Goal: Task Accomplishment & Management: Complete application form

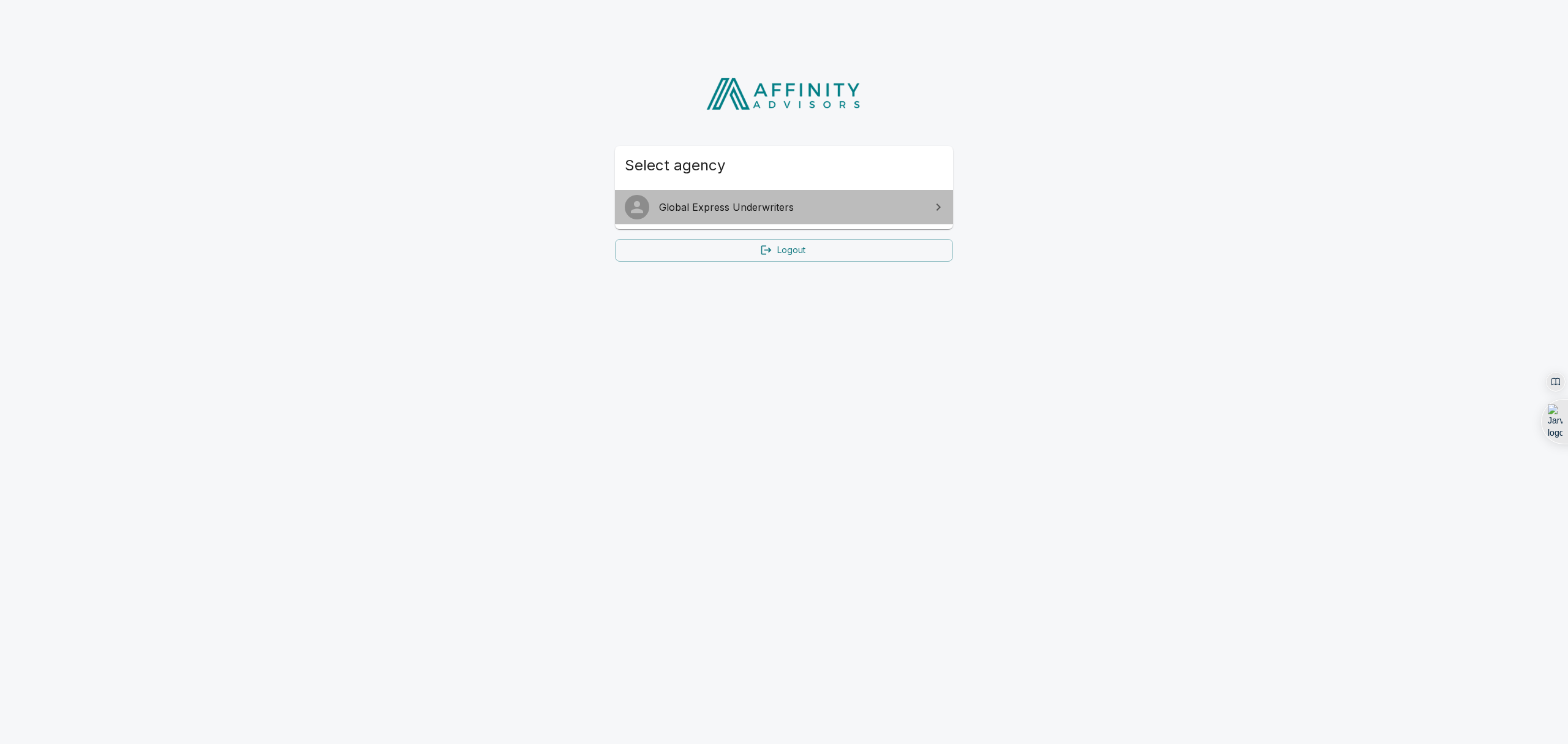
click at [786, 219] on link "Global Express Underwriters" at bounding box center [784, 206] width 338 height 34
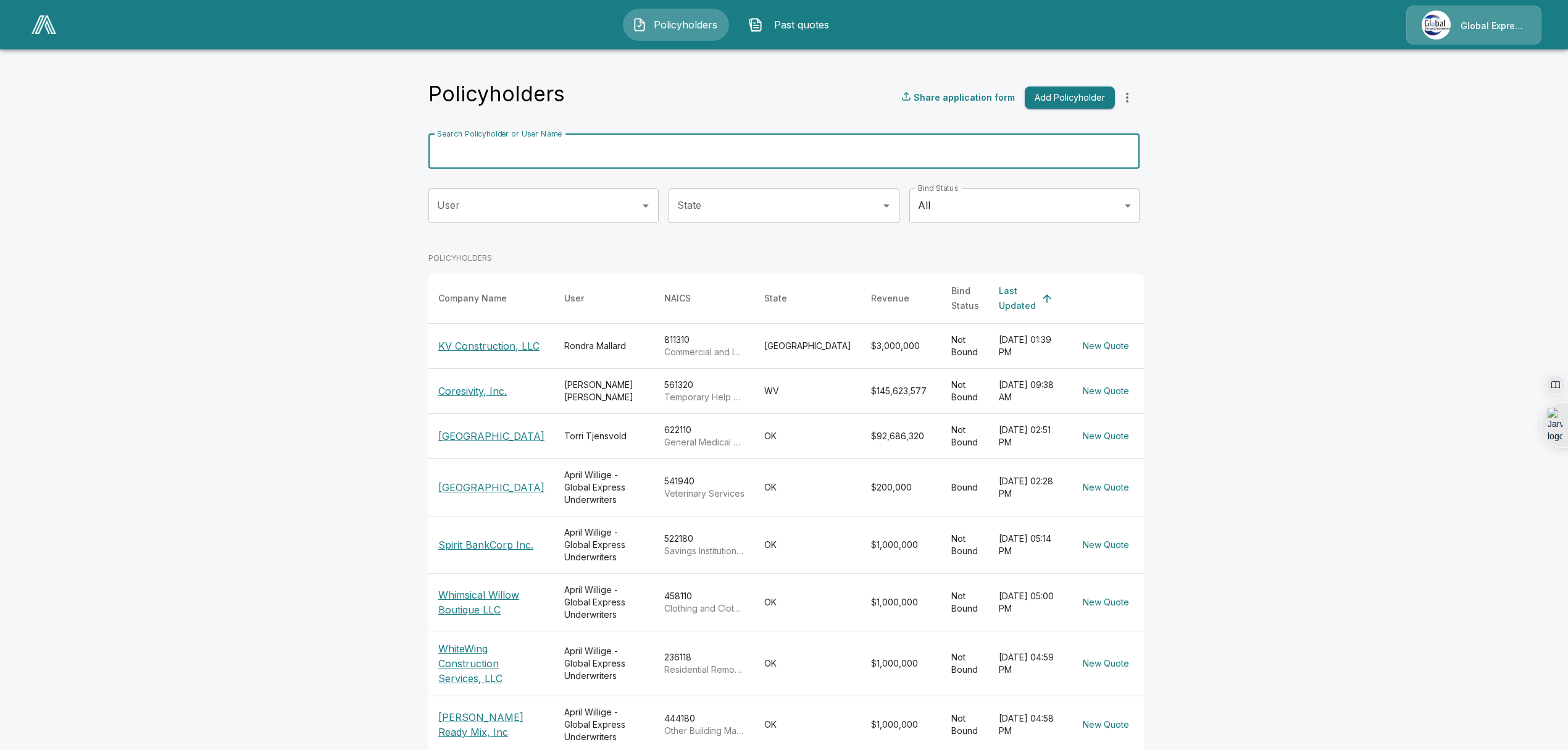
click at [784, 158] on input "Search Policyholder or User Name" at bounding box center [777, 151] width 697 height 35
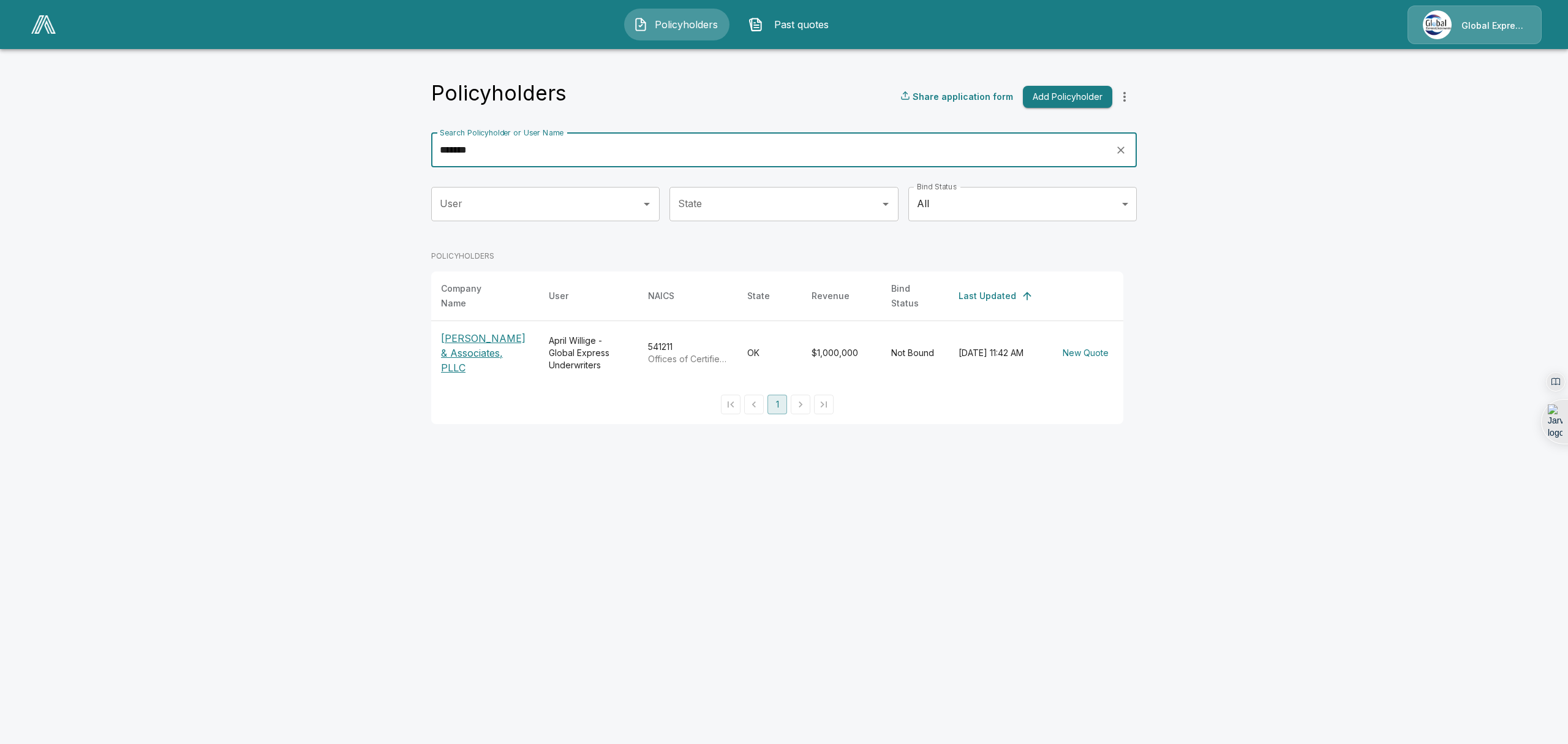
type input "*******"
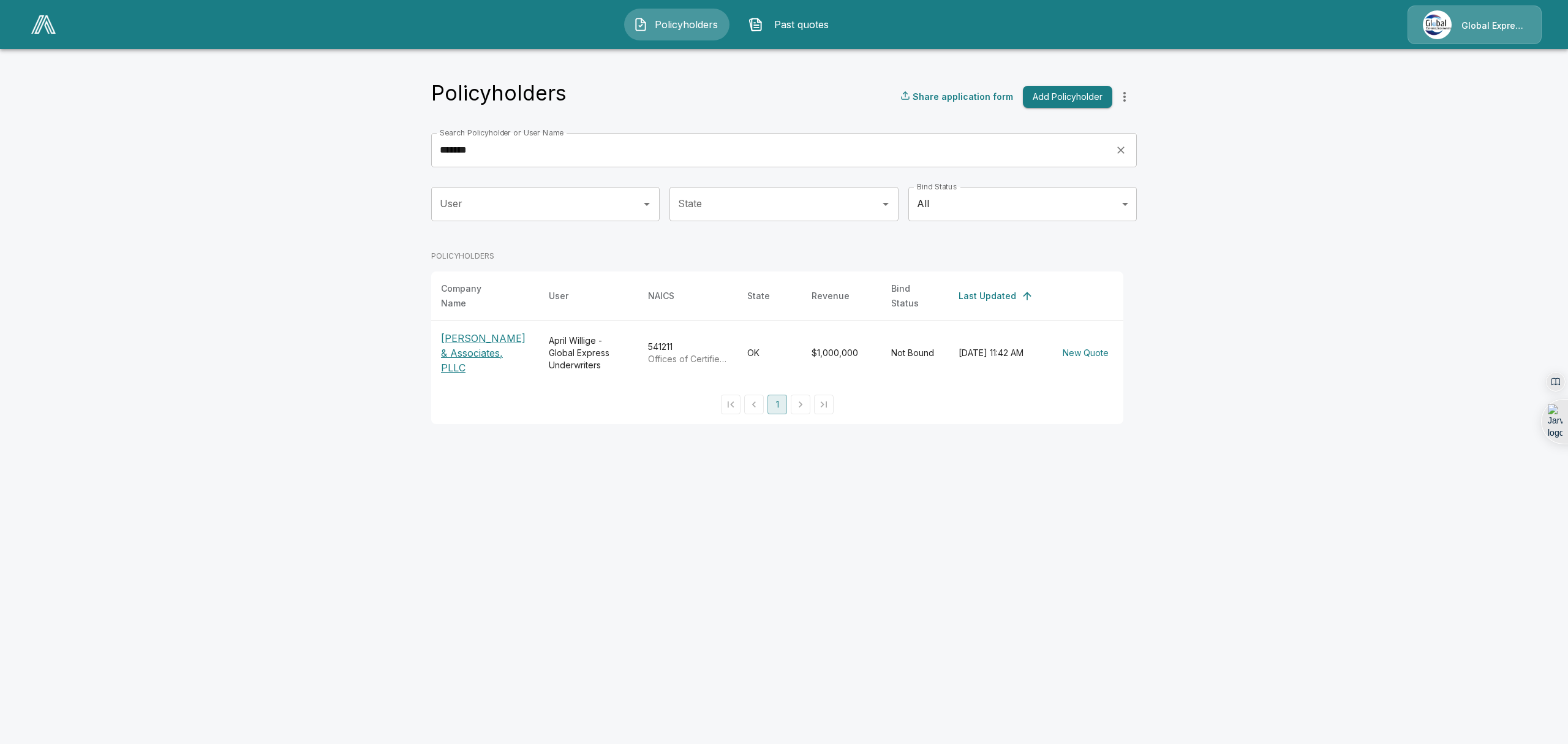
click at [481, 349] on p "[PERSON_NAME] & Associates, PLLC" at bounding box center [484, 352] width 88 height 44
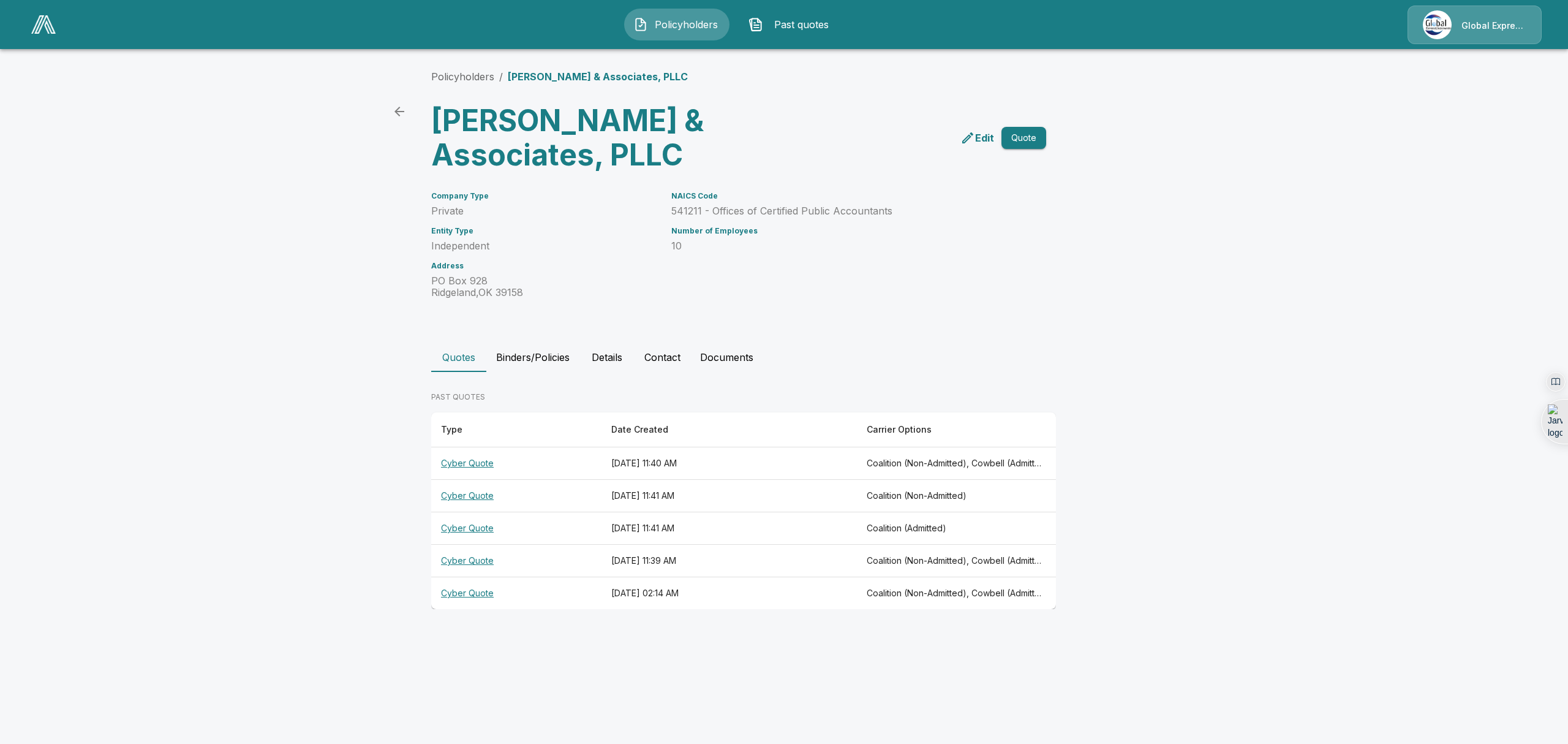
click at [462, 464] on th "Cyber Quote" at bounding box center [516, 463] width 170 height 33
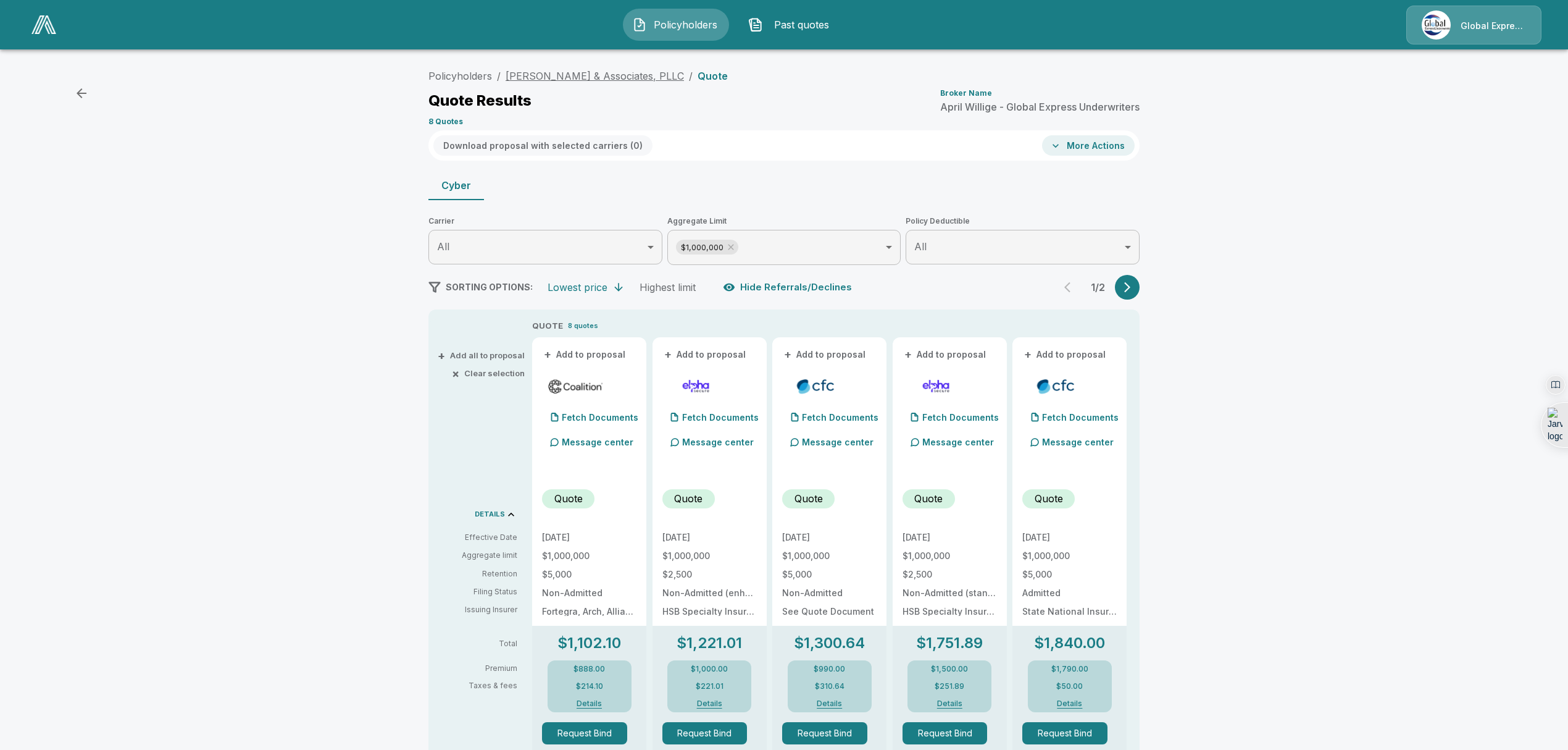
click at [578, 77] on link "[PERSON_NAME] & Associates, PLLC" at bounding box center [595, 75] width 178 height 12
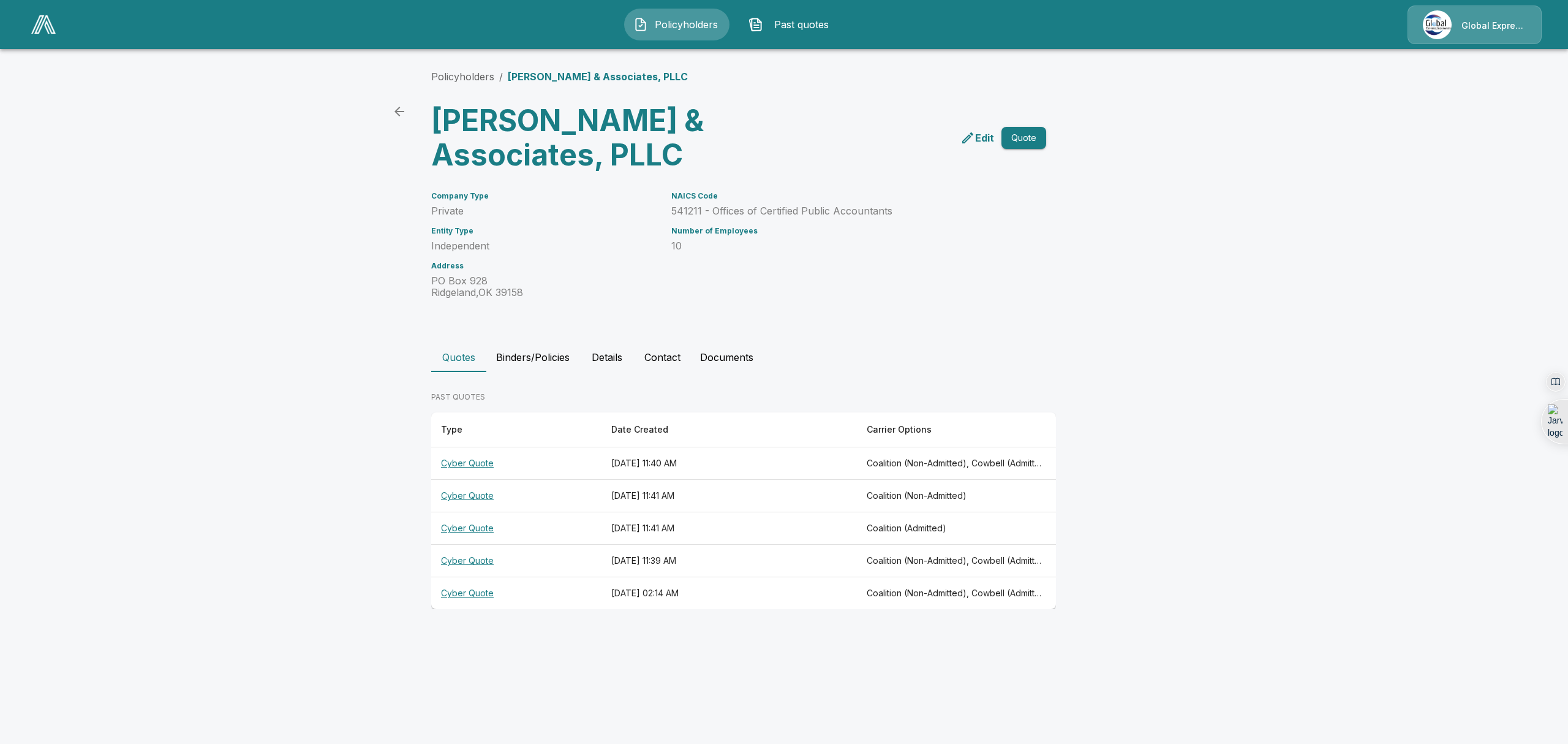
click at [470, 497] on th "Cyber Quote" at bounding box center [516, 496] width 170 height 33
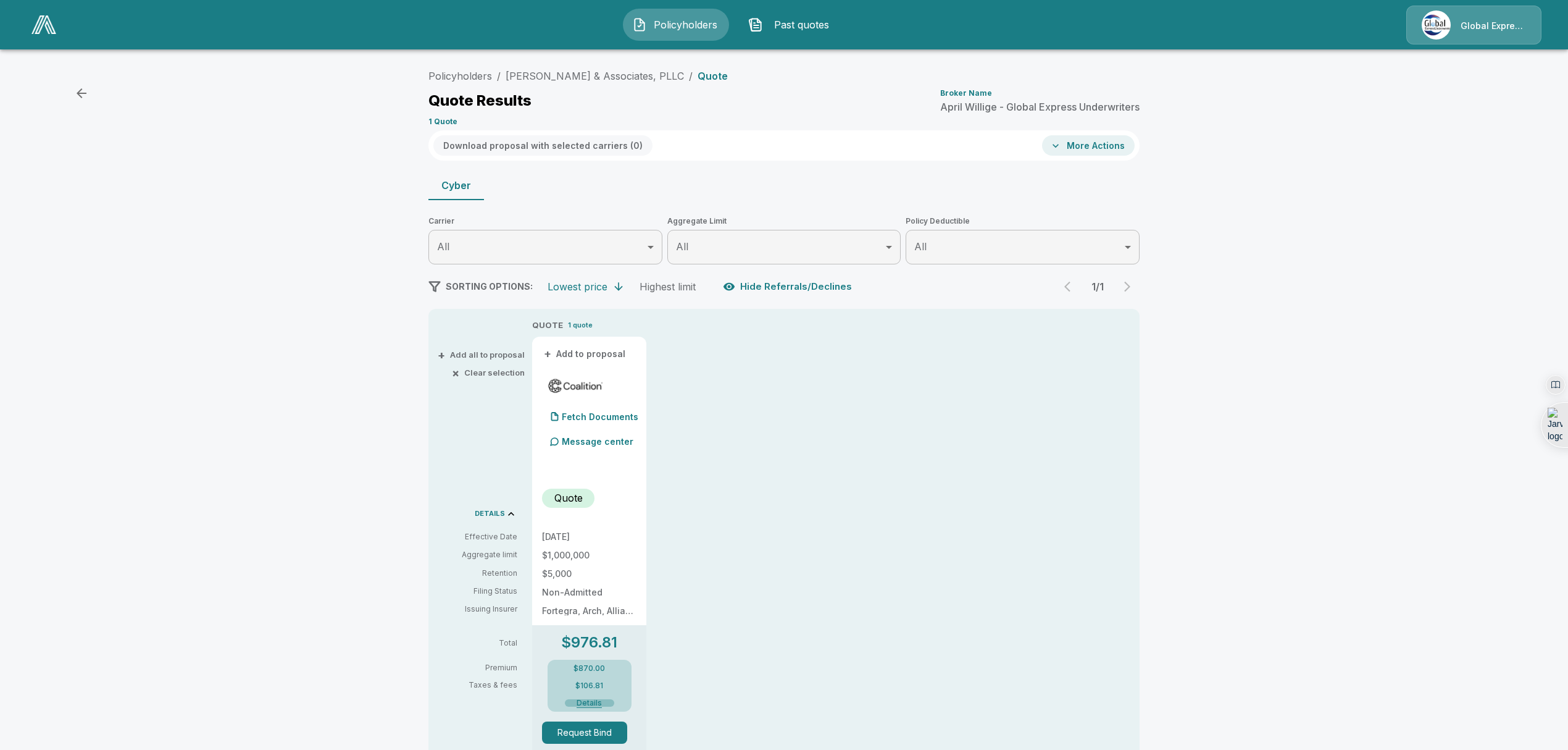
click at [599, 701] on button "Details" at bounding box center [590, 703] width 50 height 8
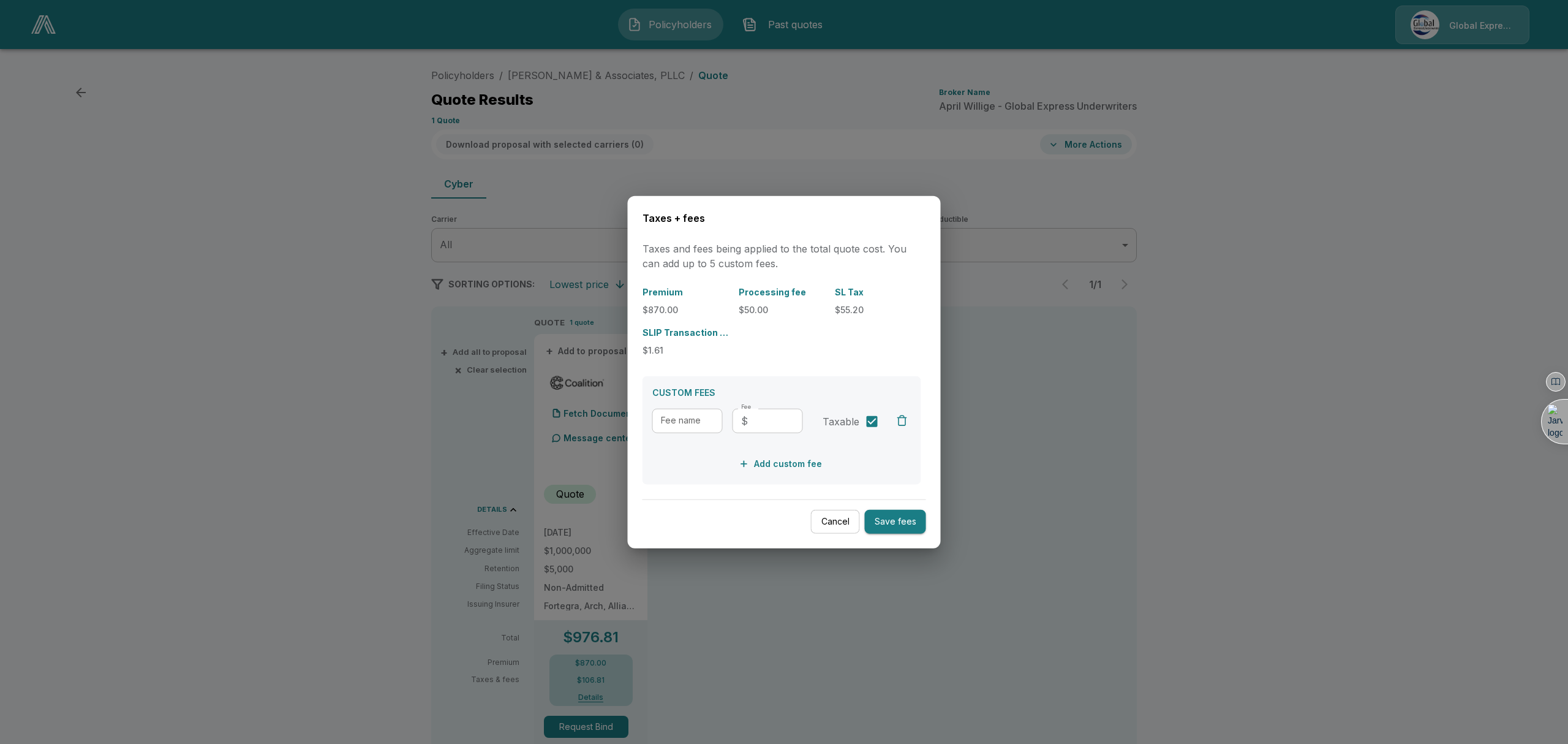
click at [1044, 327] on div at bounding box center [784, 372] width 1568 height 744
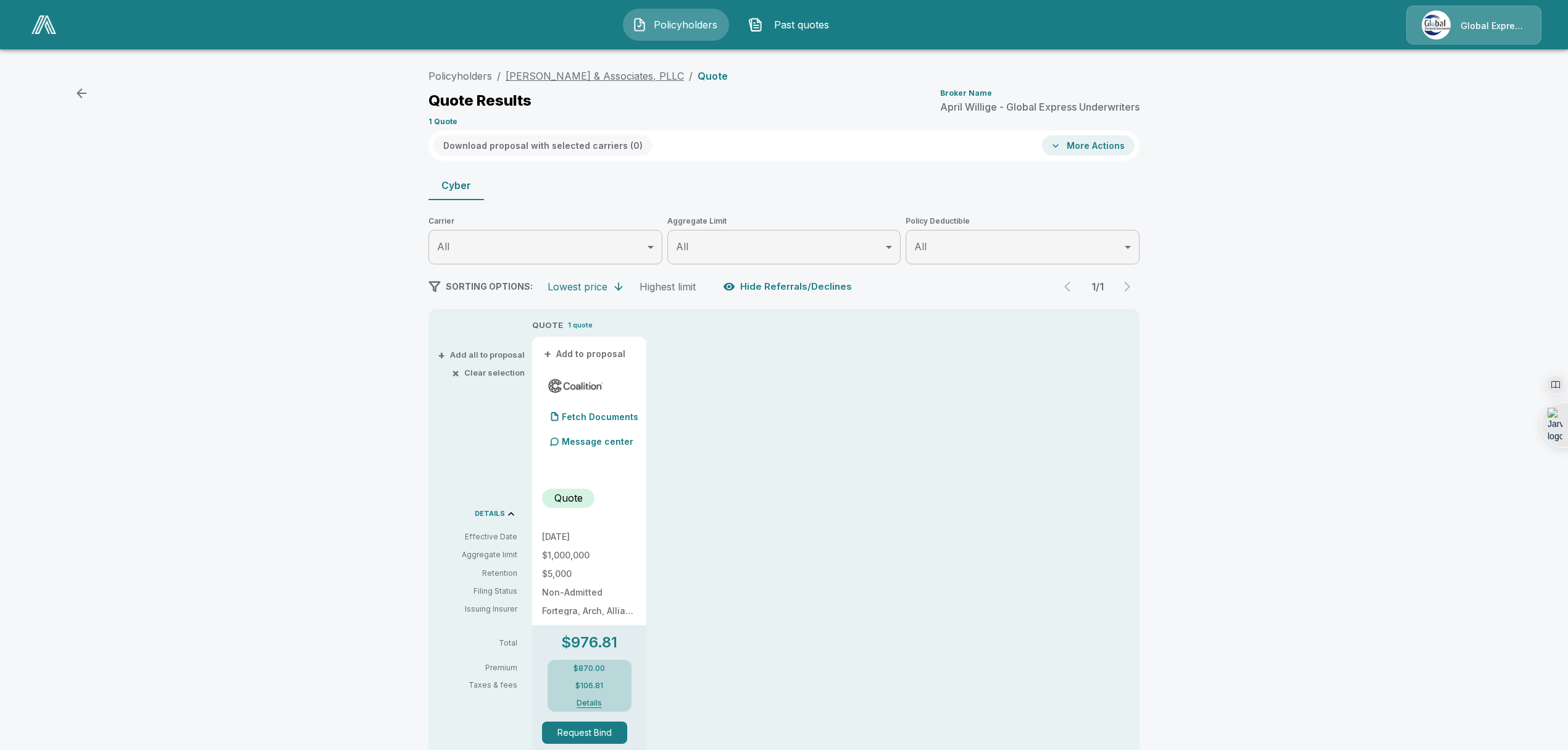
click at [542, 77] on link "[PERSON_NAME] & Associates, PLLC" at bounding box center [595, 75] width 178 height 12
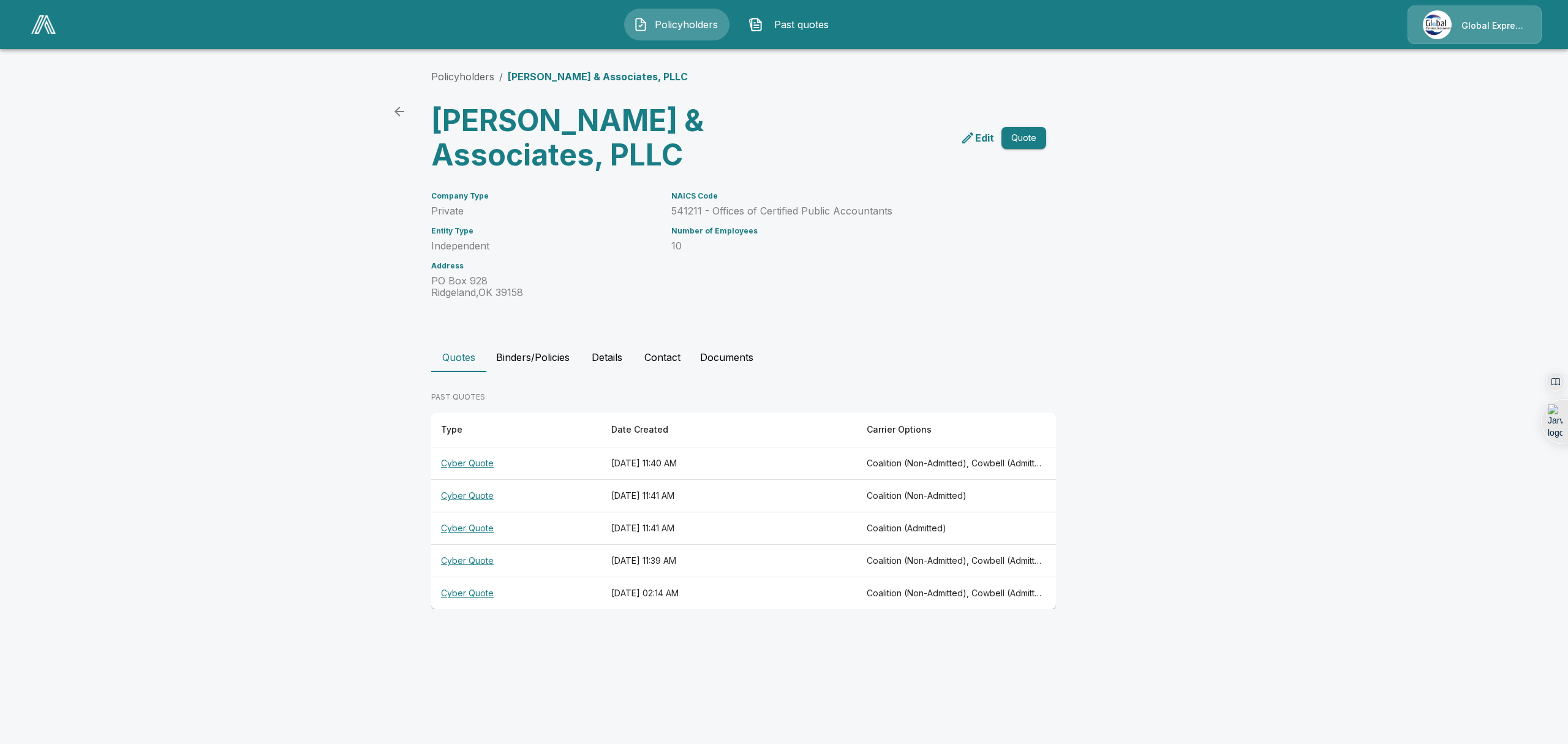
click at [461, 528] on th "Cyber Quote" at bounding box center [516, 528] width 170 height 33
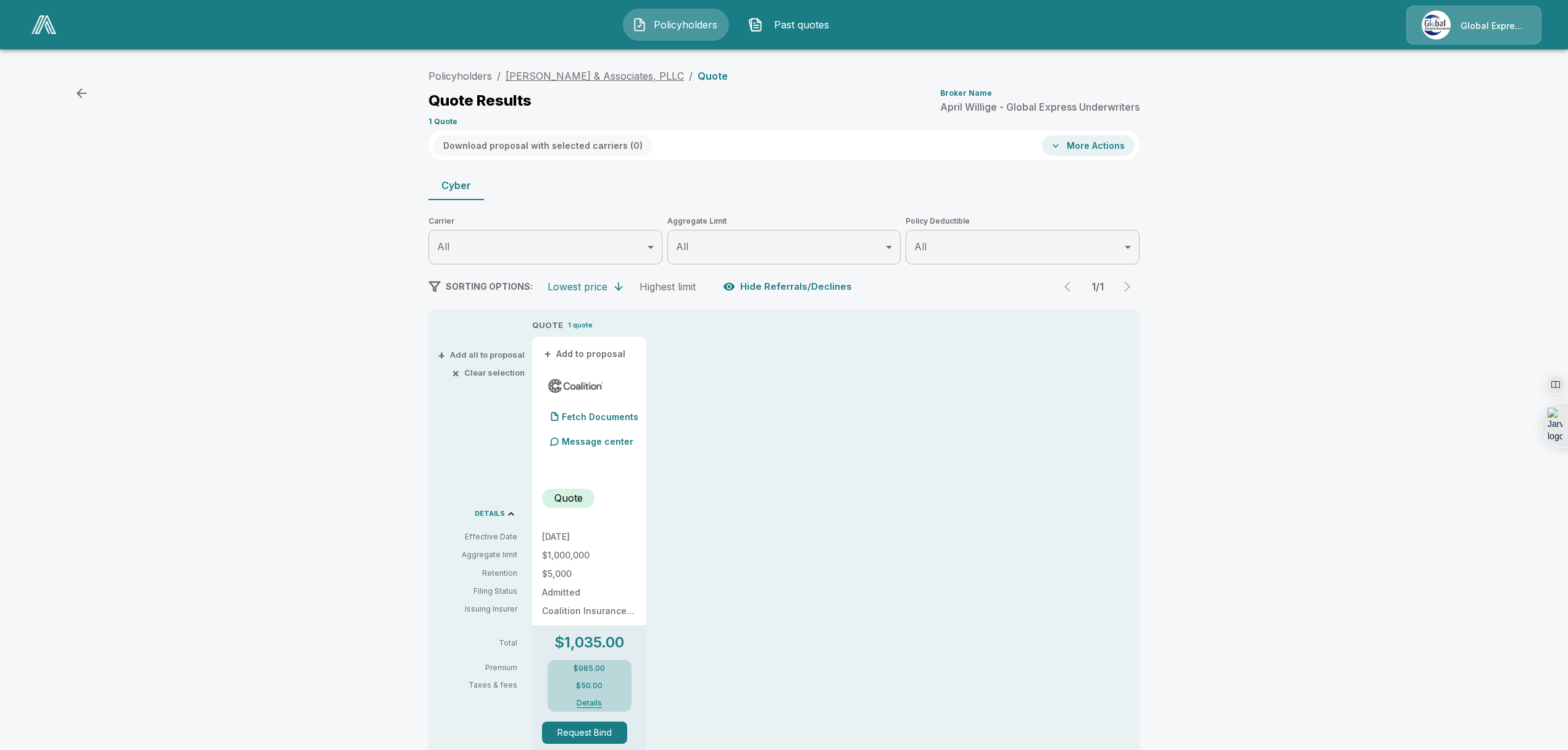
click at [569, 77] on link "[PERSON_NAME] & Associates, PLLC" at bounding box center [595, 75] width 178 height 12
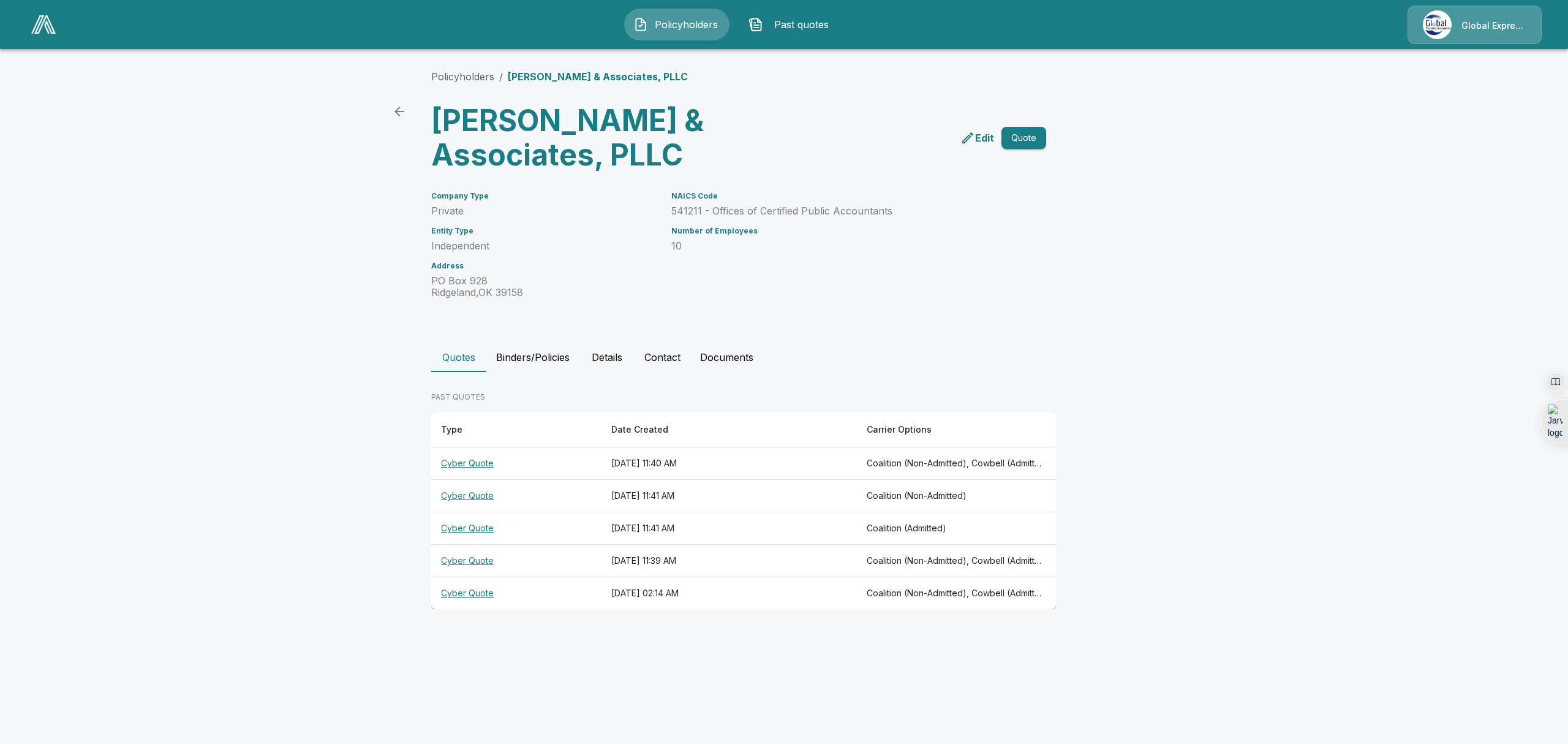
click at [460, 557] on th "Cyber Quote" at bounding box center [516, 561] width 170 height 33
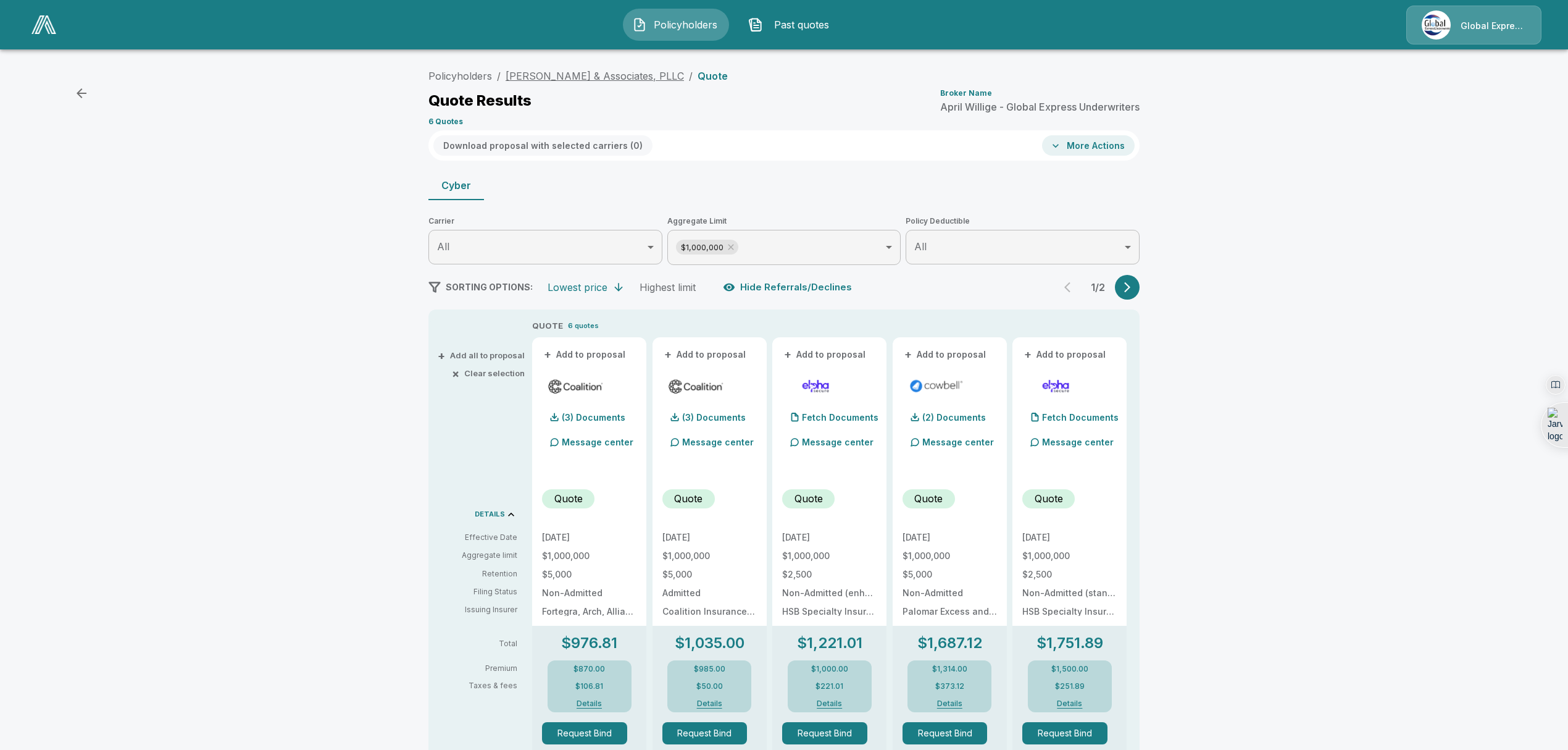
click at [578, 70] on link "[PERSON_NAME] & Associates, PLLC" at bounding box center [595, 75] width 178 height 12
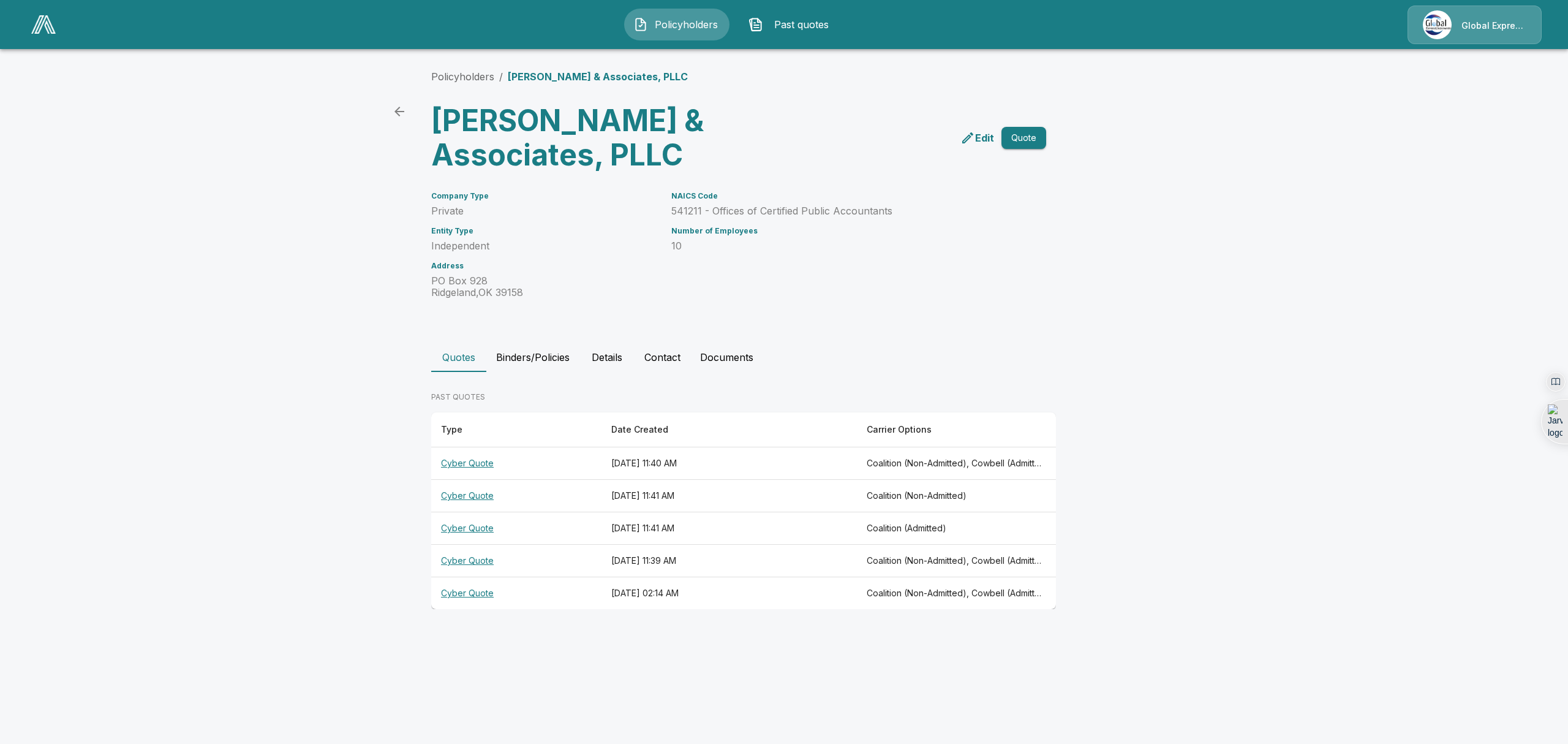
click at [466, 591] on th "Cyber Quote" at bounding box center [516, 593] width 170 height 33
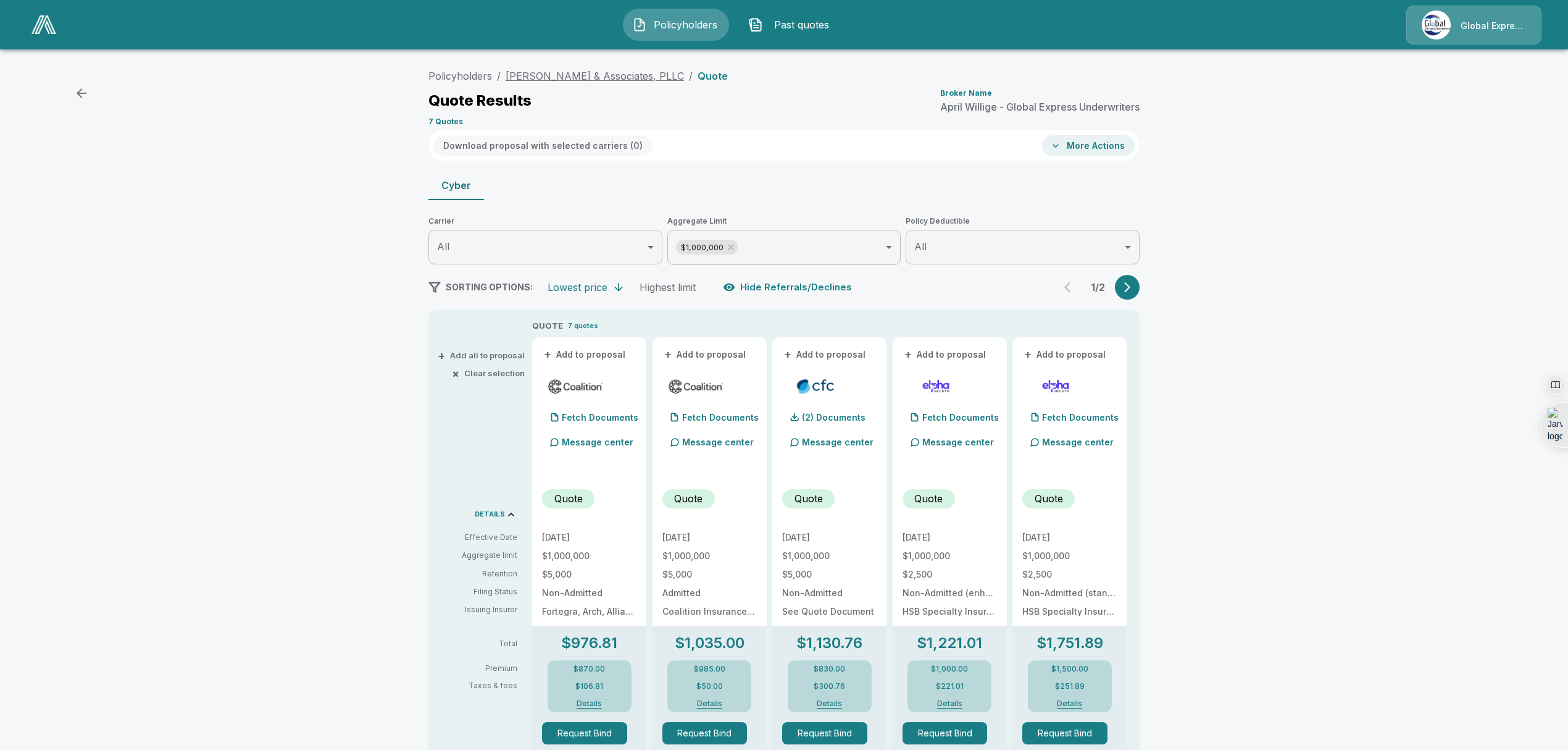
click at [581, 77] on link "[PERSON_NAME] & Associates, PLLC" at bounding box center [595, 75] width 178 height 12
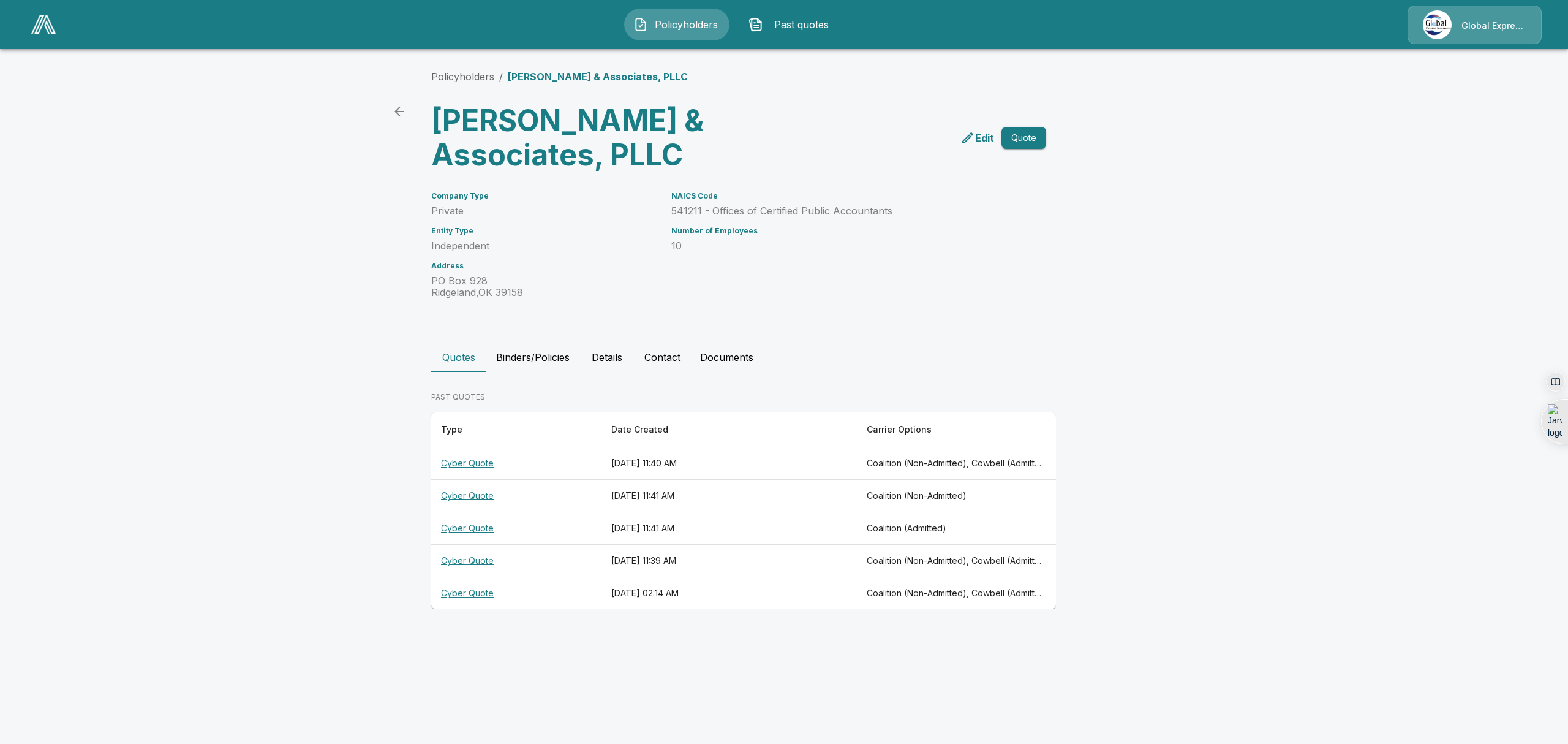
click at [459, 558] on th "Cyber Quote" at bounding box center [516, 561] width 170 height 33
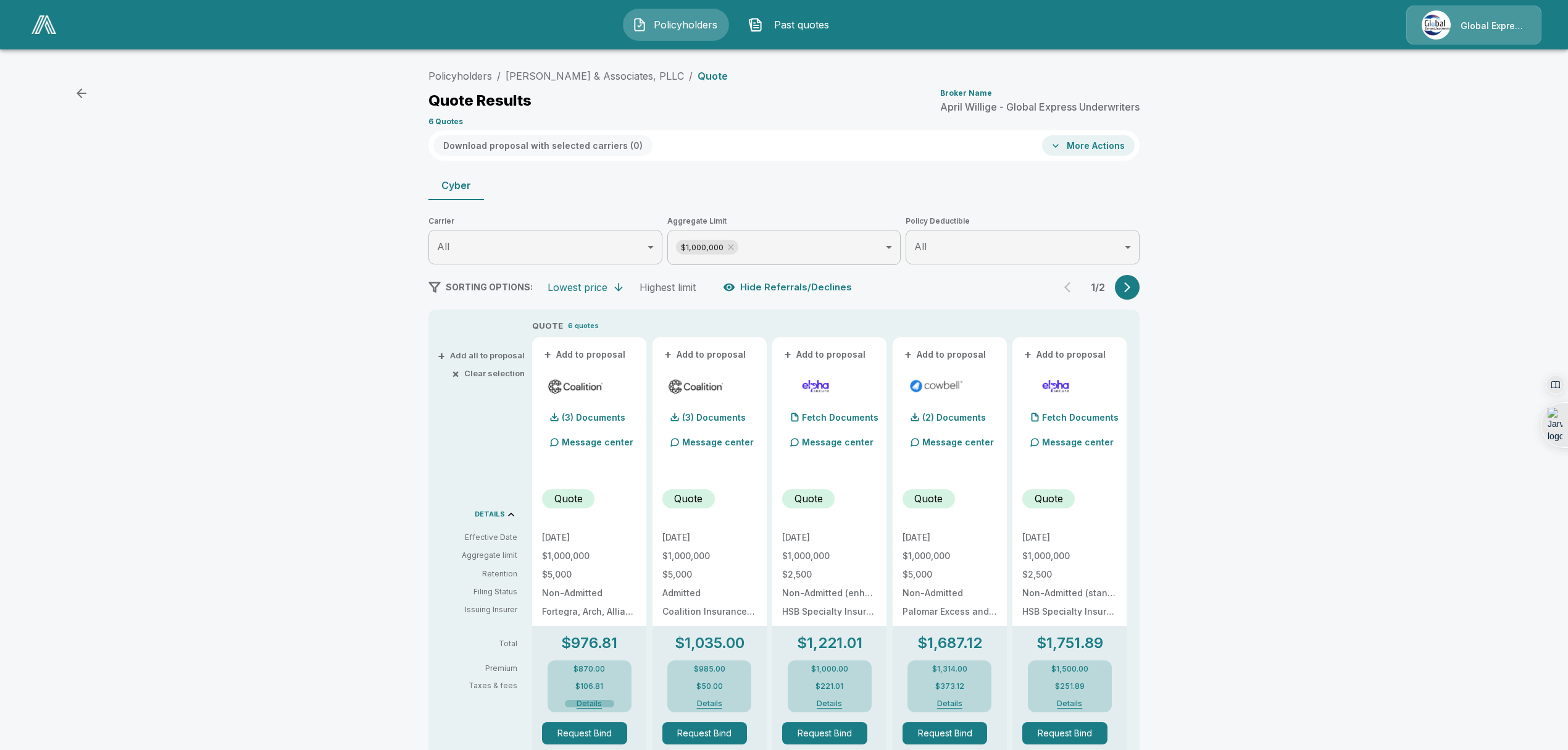
click at [600, 705] on button "Details" at bounding box center [590, 703] width 50 height 8
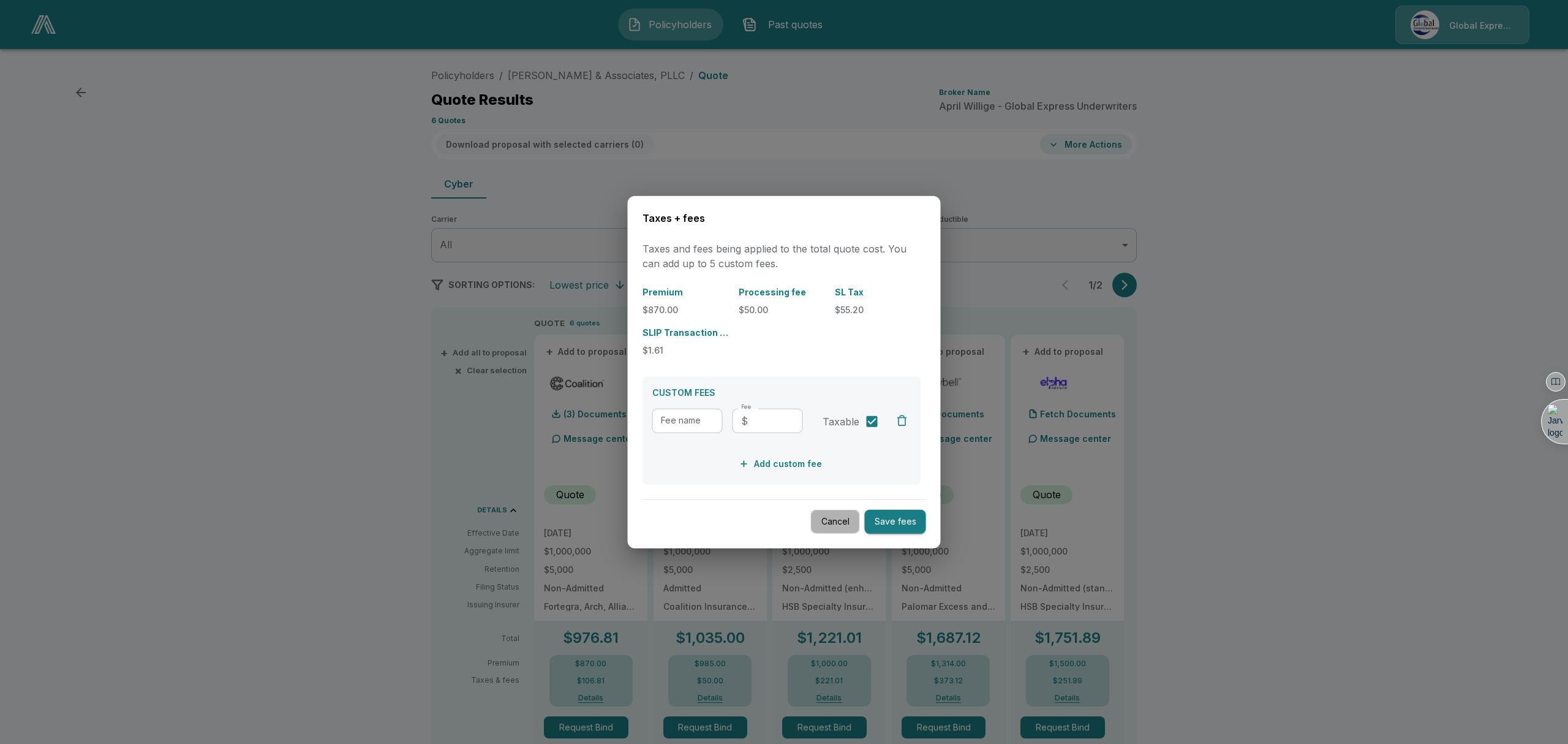
click at [843, 525] on button "Cancel" at bounding box center [835, 522] width 49 height 24
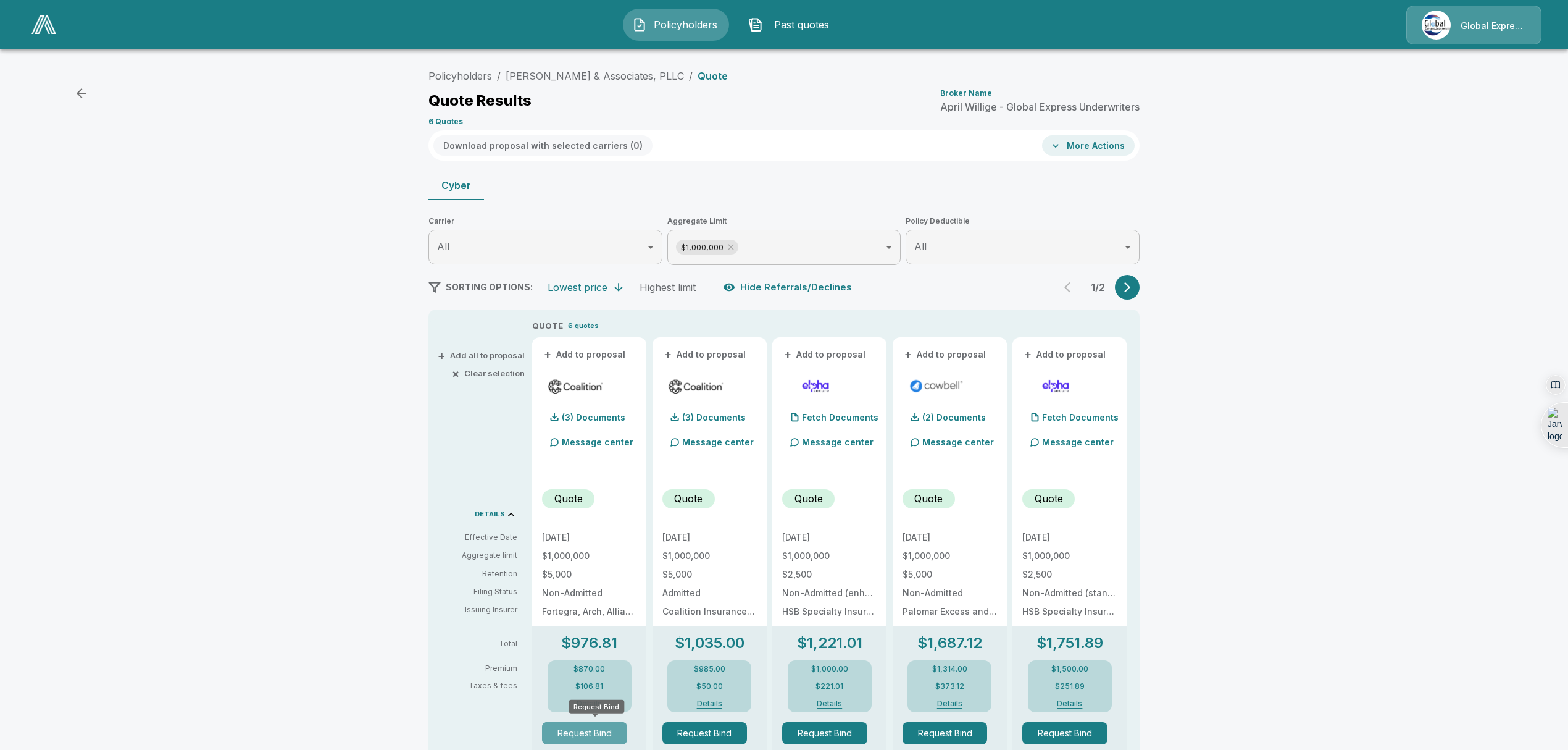
click at [583, 734] on button "Request Bind" at bounding box center [584, 733] width 85 height 22
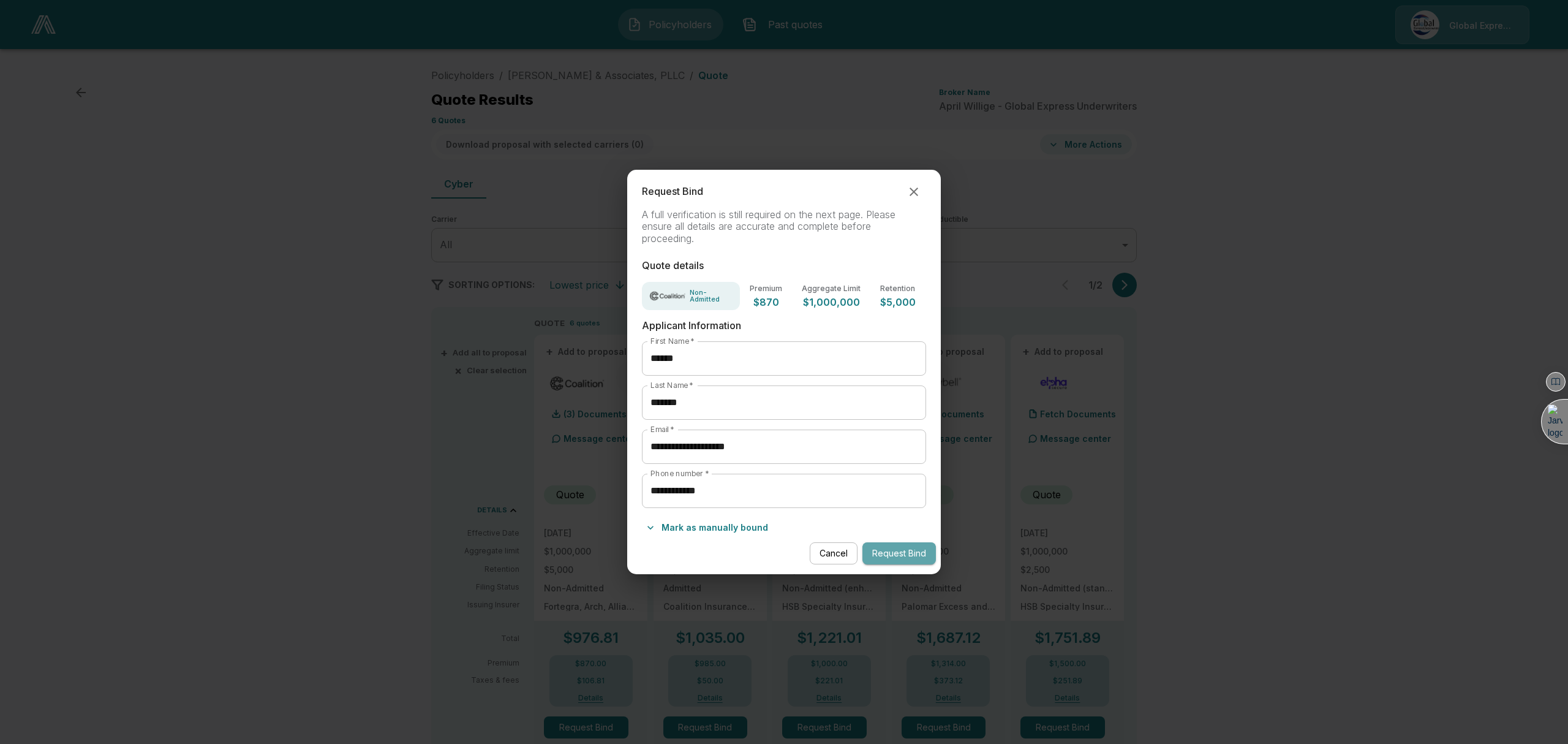
click at [919, 550] on button "Request Bind" at bounding box center [899, 553] width 73 height 22
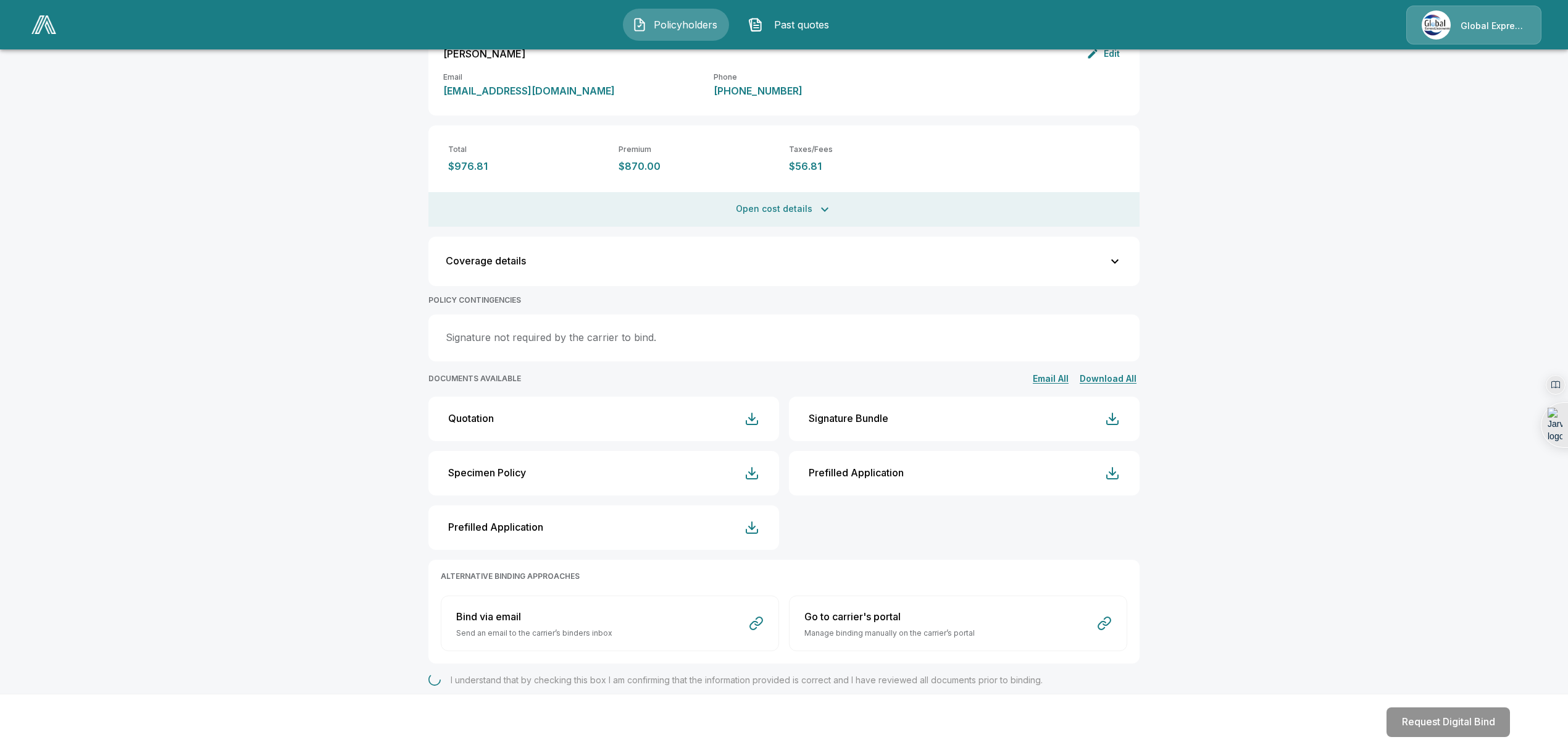
scroll to position [268, 0]
click at [1416, 724] on button "Request Digital Bind" at bounding box center [1449, 722] width 124 height 30
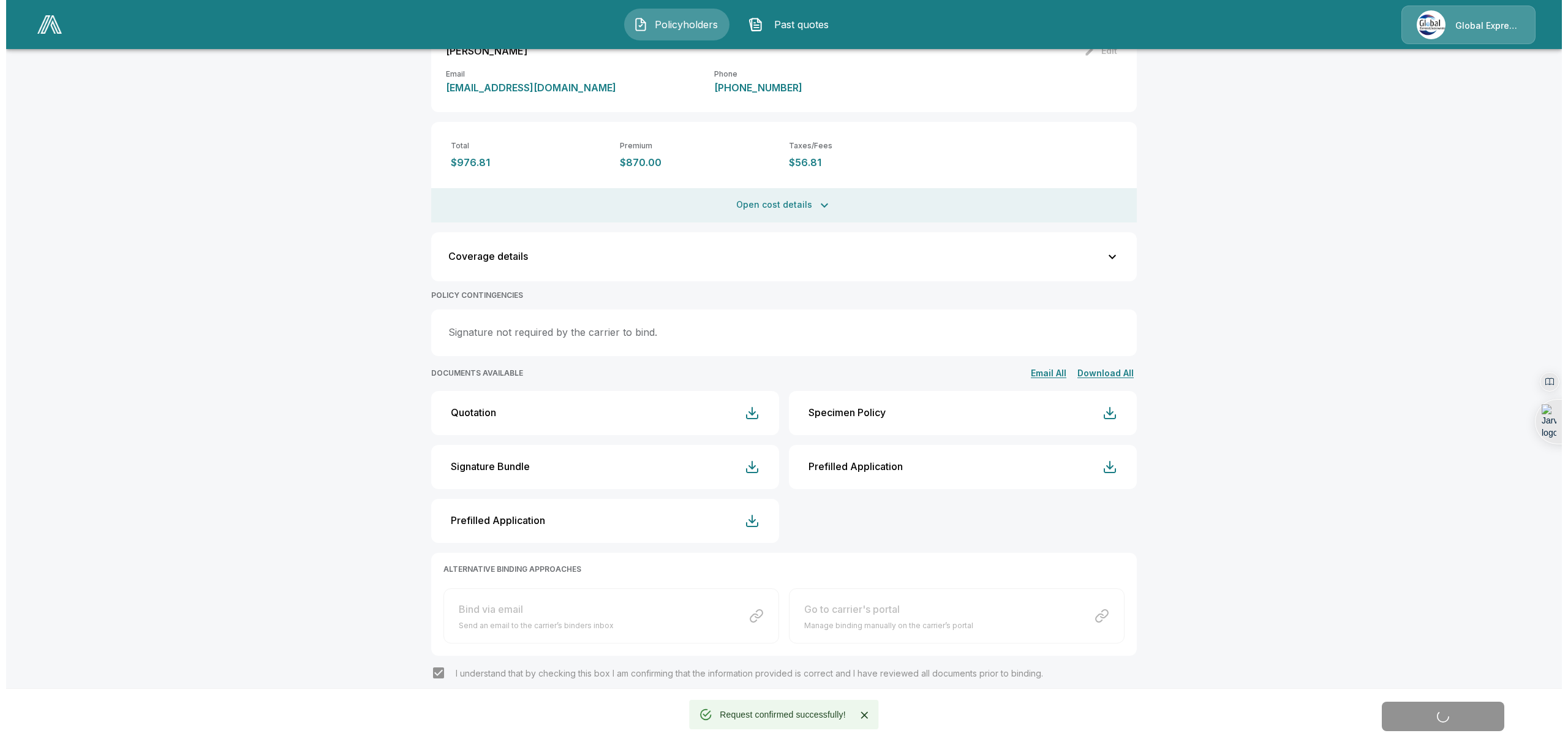
scroll to position [0, 0]
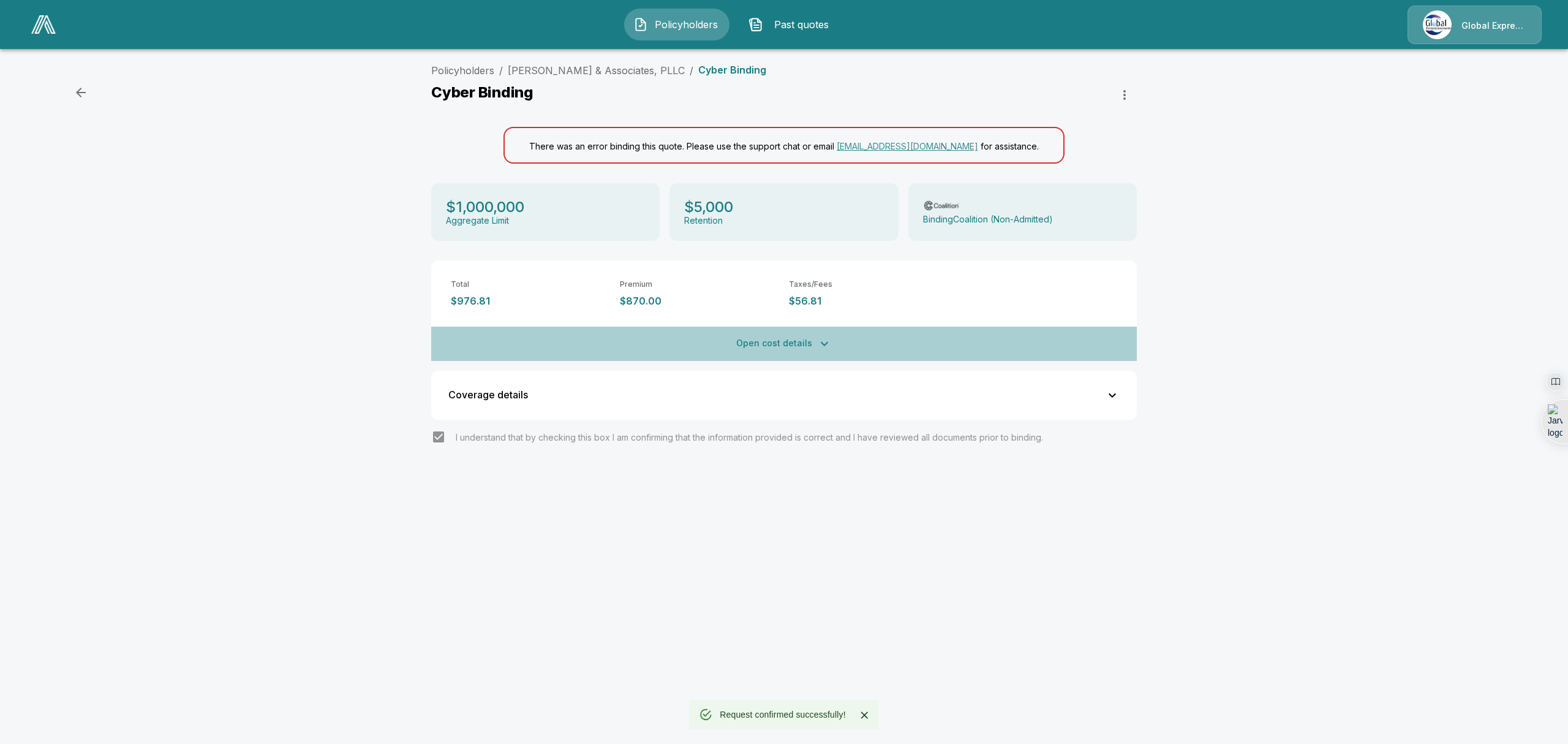
click at [778, 347] on button "Open cost details" at bounding box center [784, 343] width 705 height 34
